Goal: Navigation & Orientation: Find specific page/section

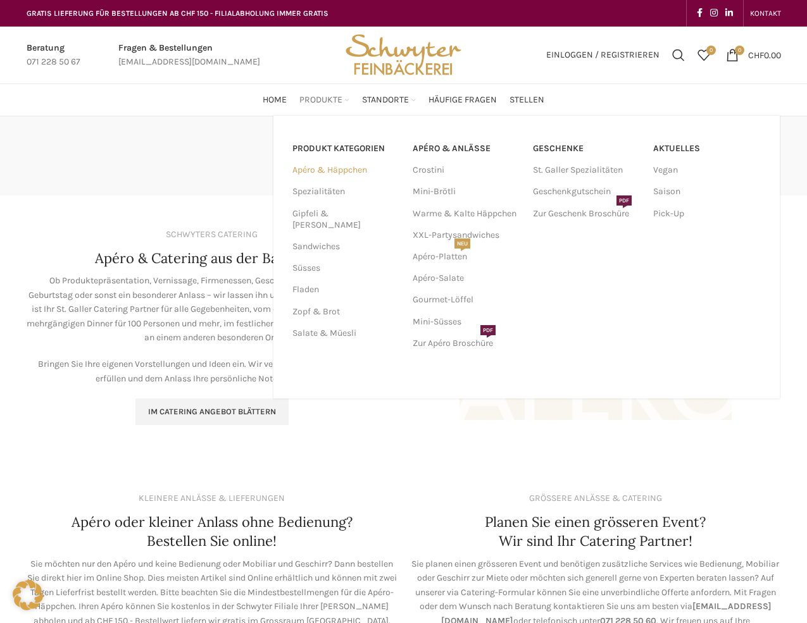
click at [313, 166] on link "Apéro & Häppchen" at bounding box center [344, 170] width 105 height 22
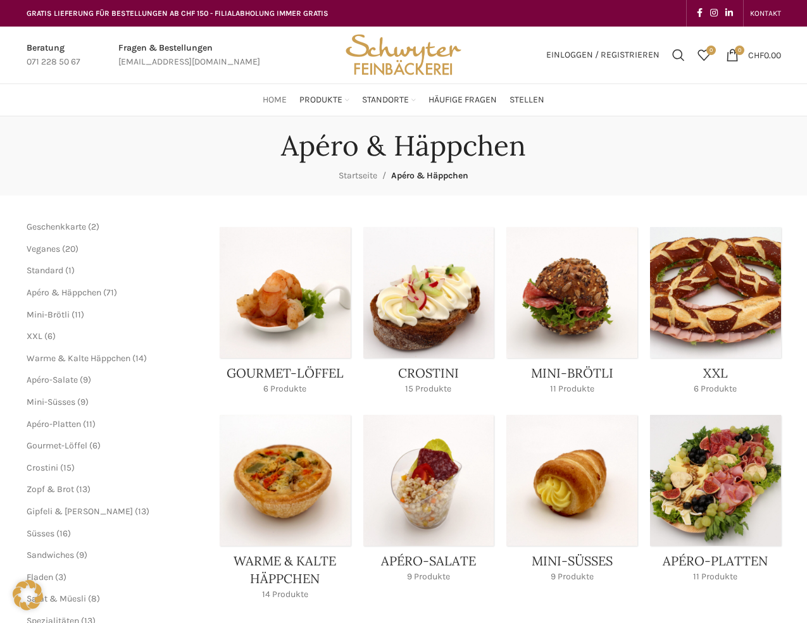
click at [283, 102] on span "Home" at bounding box center [275, 100] width 24 height 12
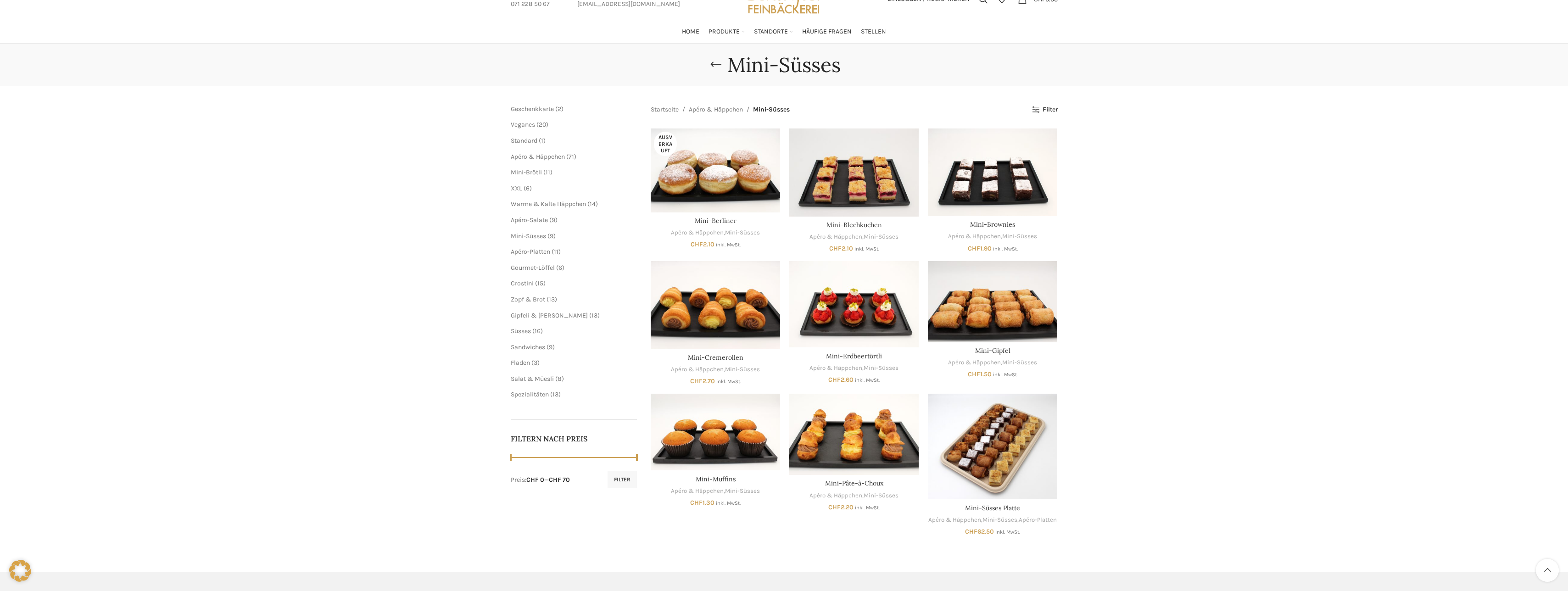
scroll to position [183, 0]
